Goal: Find specific page/section: Find specific page/section

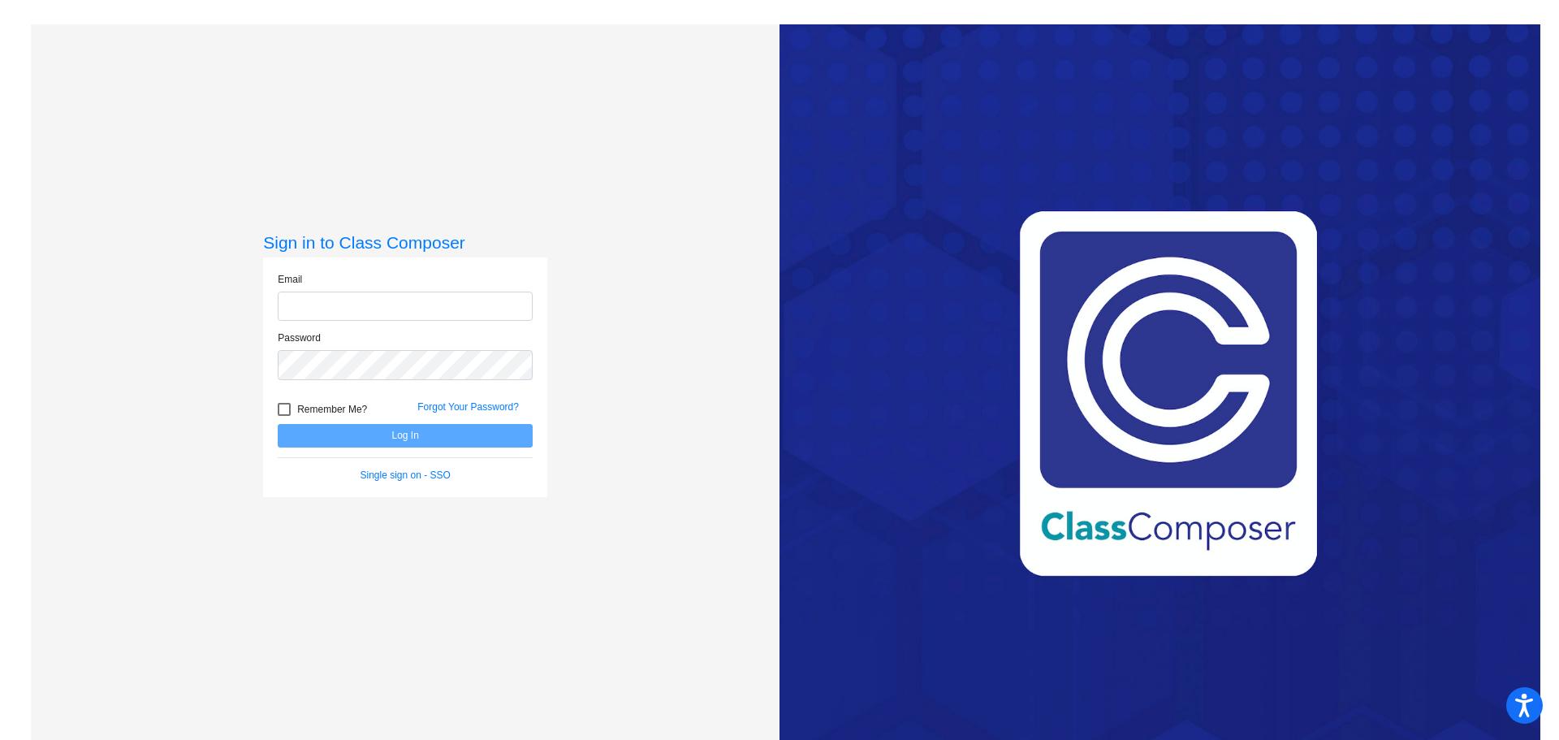
type input "[EMAIL_ADDRESS][DOMAIN_NAME]"
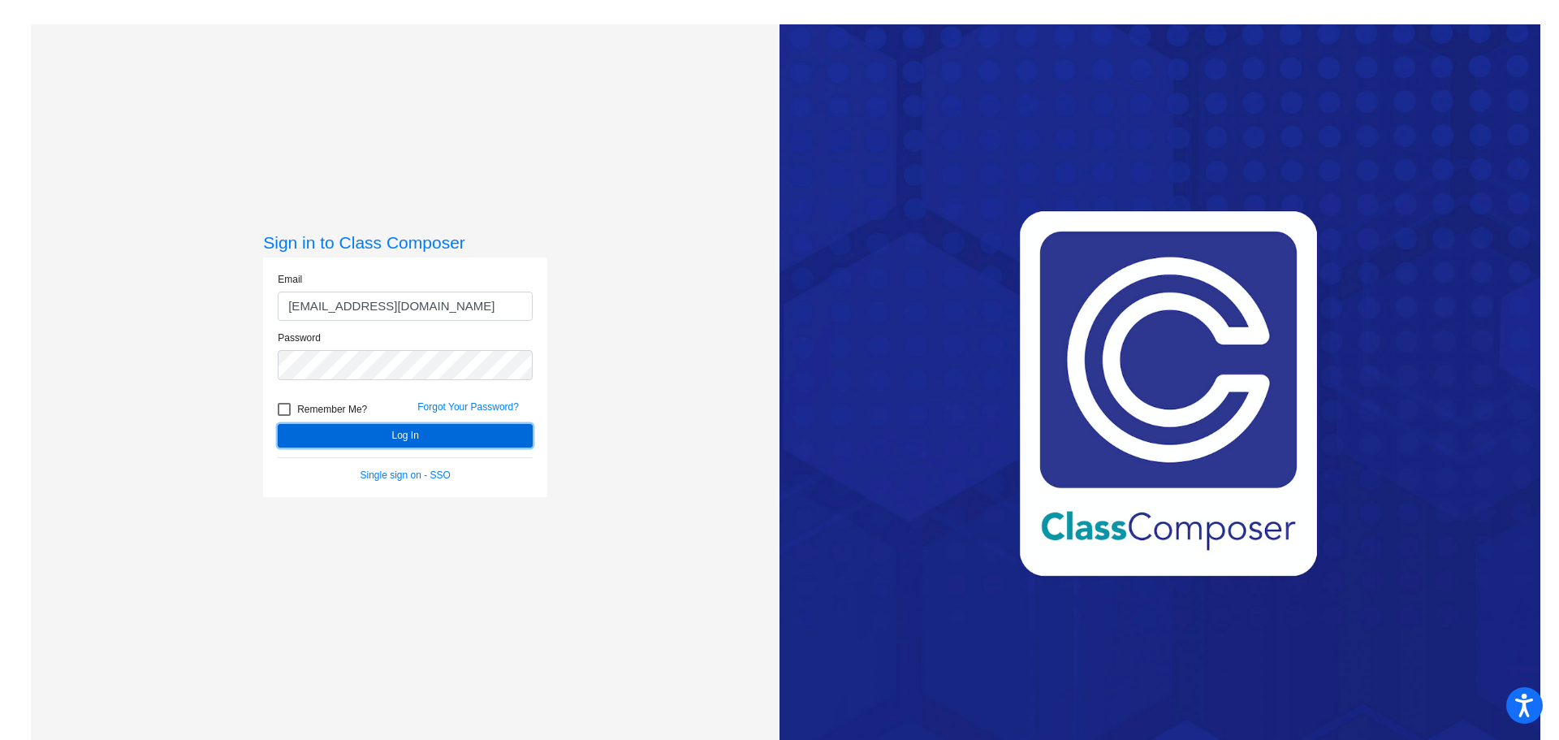
click at [365, 435] on button "Log In" at bounding box center [405, 436] width 255 height 24
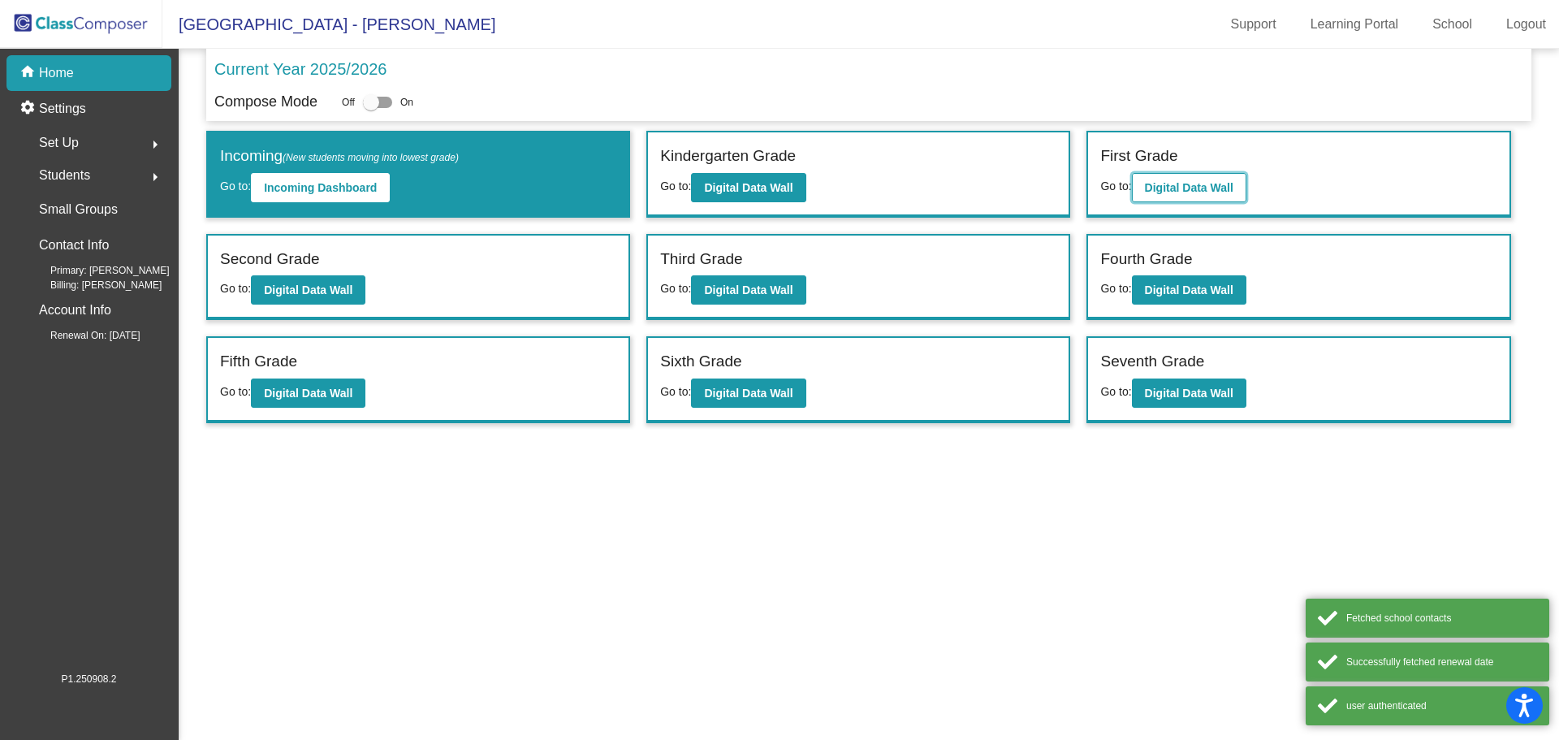
click at [1197, 190] on b "Digital Data Wall" at bounding box center [1189, 187] width 89 height 13
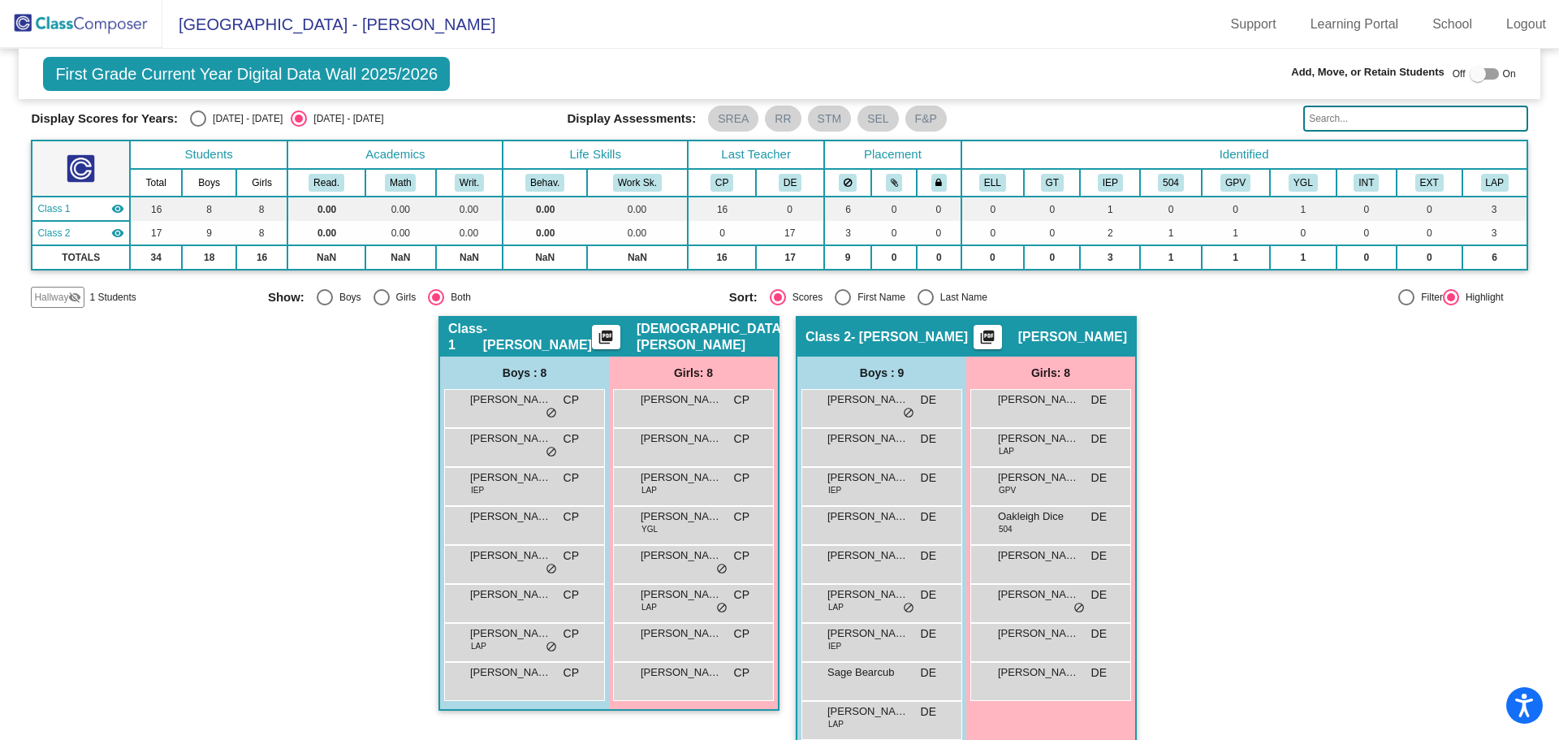
scroll to position [78, 0]
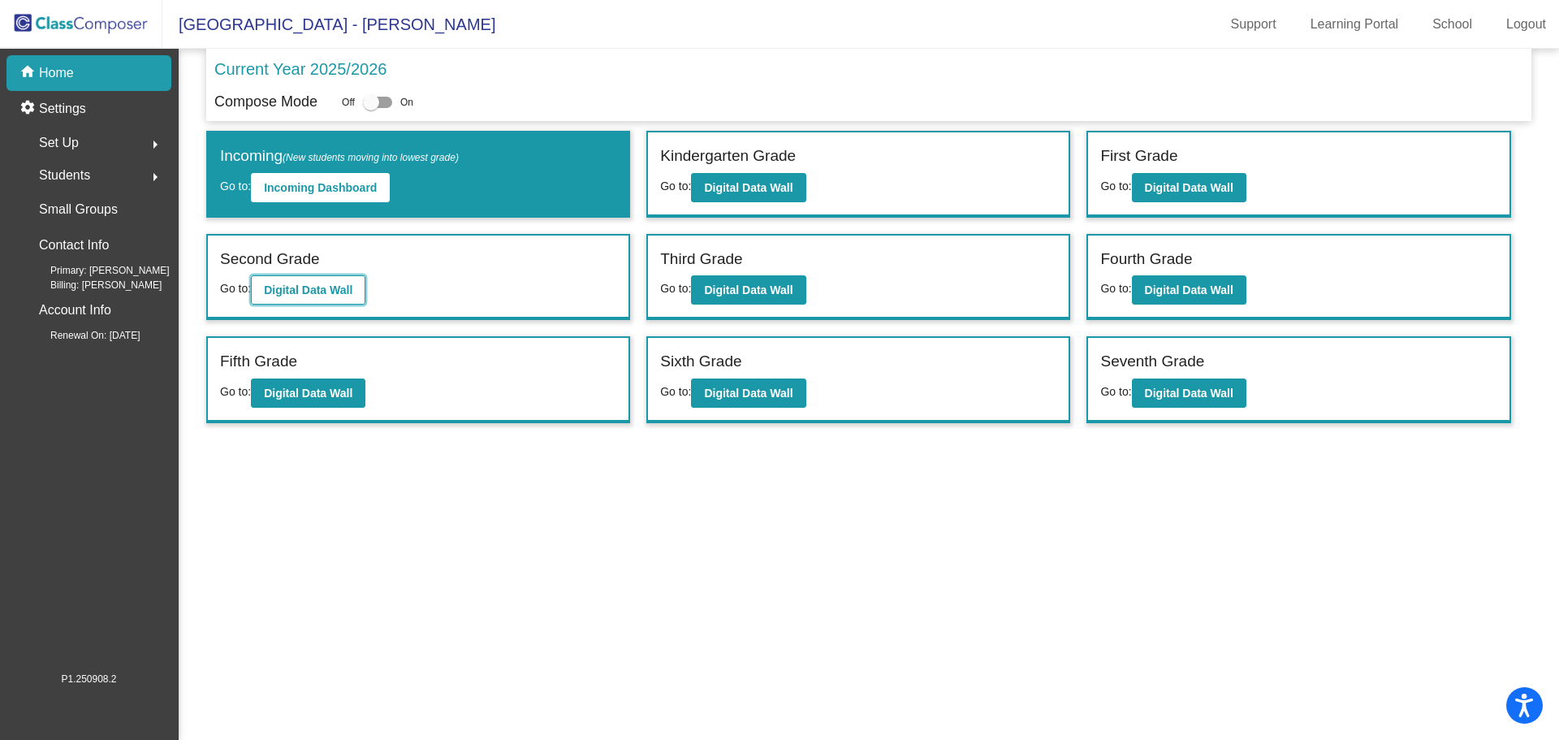
click at [324, 278] on button "Digital Data Wall" at bounding box center [308, 289] width 115 height 29
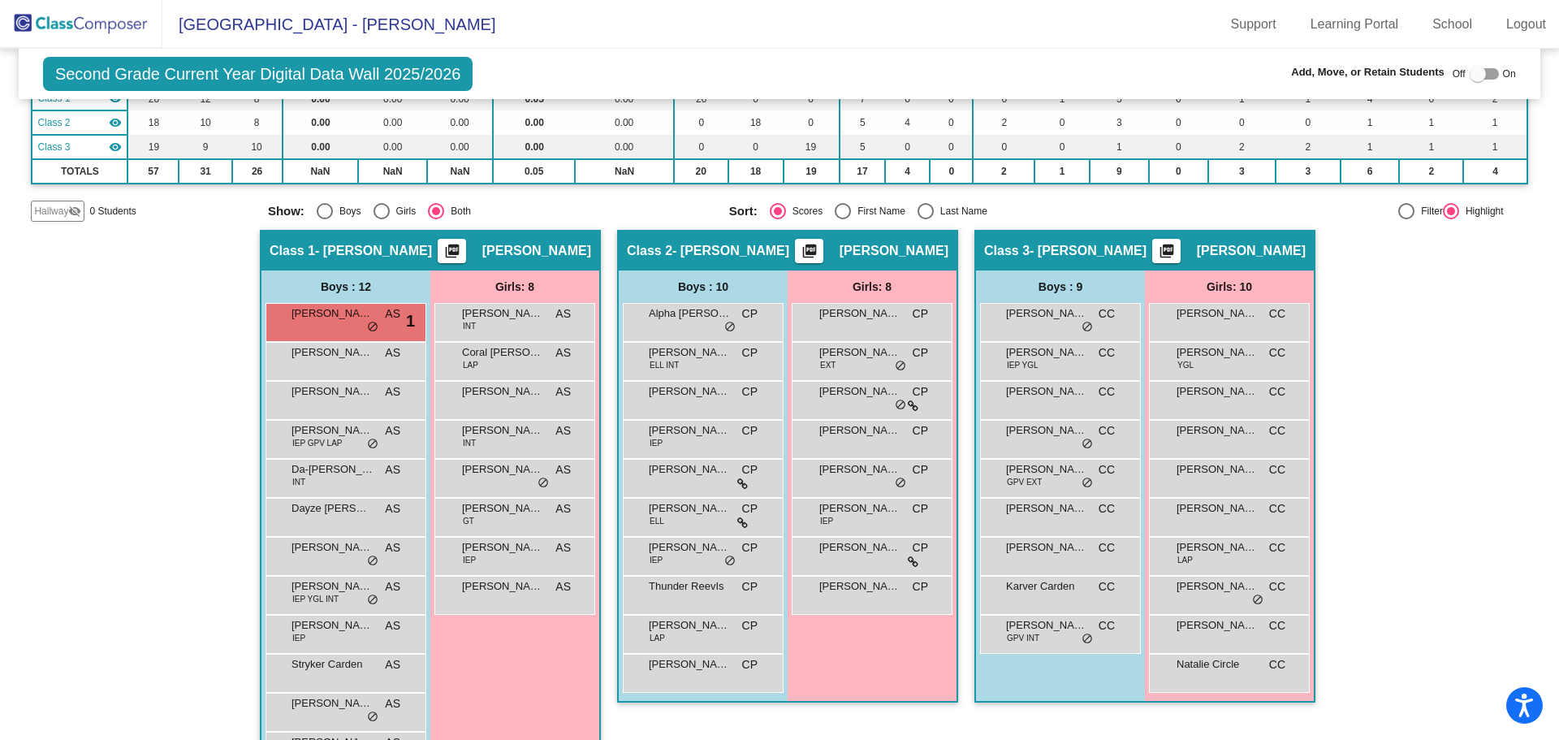
scroll to position [219, 0]
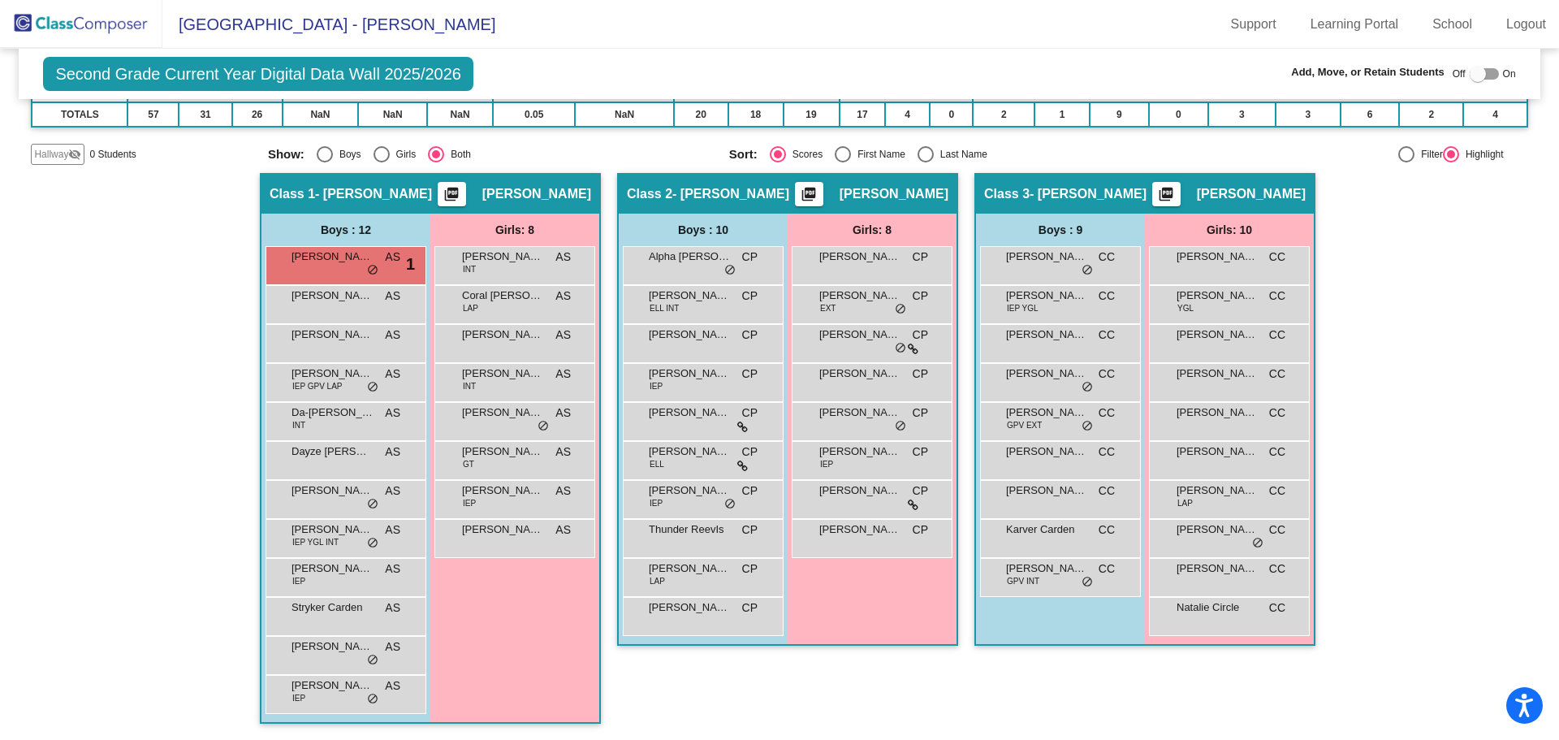
click at [1418, 320] on div "Hallway - Hallway Class picture_as_pdf Add Student First Name Last Name Student…" at bounding box center [779, 456] width 1497 height 567
drag, startPoint x: 1200, startPoint y: 677, endPoint x: 1204, endPoint y: 663, distance: 14.2
click at [1200, 676] on div "Class 3 - [PERSON_NAME] picture_as_pdf [PERSON_NAME] Add Student First Name Las…" at bounding box center [1145, 456] width 341 height 567
